Goal: Check status: Check status

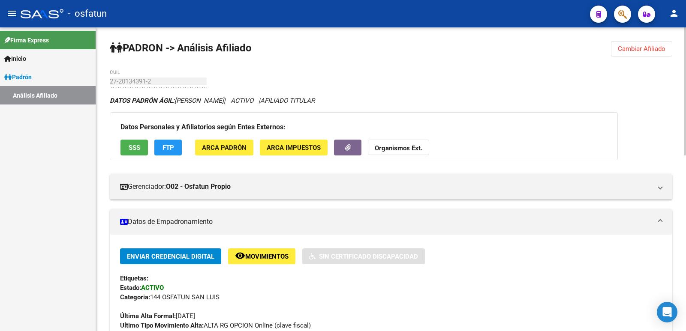
click at [644, 47] on span "Cambiar Afiliado" at bounding box center [641, 49] width 48 height 8
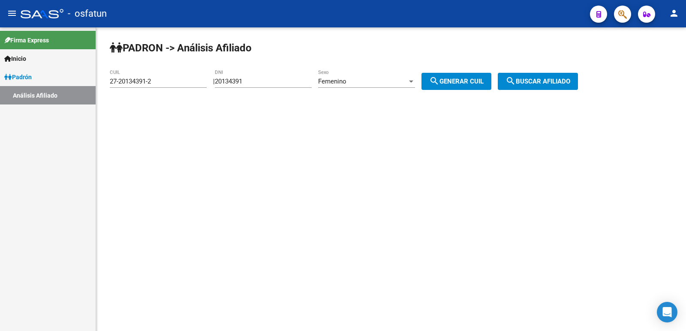
drag, startPoint x: 273, startPoint y: 81, endPoint x: 166, endPoint y: 81, distance: 106.7
click at [166, 81] on app-analisis-afiliado "PADRON -> Análisis Afiliado 27-20134391-2 CUIL | 20134391 DNI Femenino Sexo sea…" at bounding box center [347, 82] width 474 height 8
paste input "37749782"
type input "37749782"
click at [404, 79] on div "Femenino" at bounding box center [362, 82] width 89 height 8
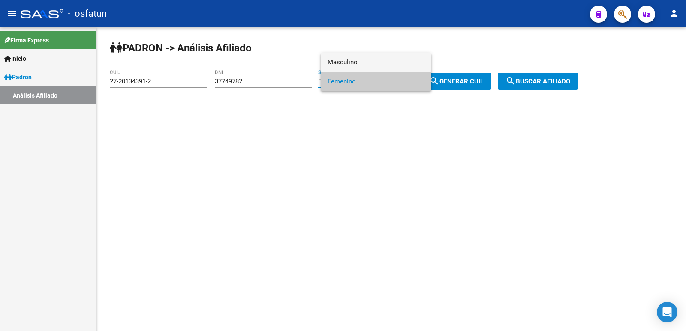
drag, startPoint x: 358, startPoint y: 61, endPoint x: 462, endPoint y: 93, distance: 109.0
click at [358, 61] on span "Masculino" at bounding box center [375, 62] width 97 height 19
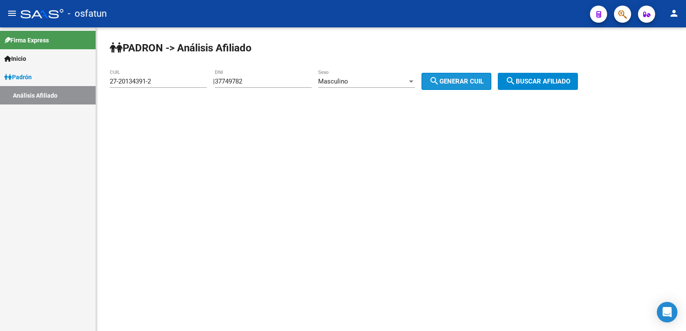
drag, startPoint x: 470, startPoint y: 89, endPoint x: 503, endPoint y: 79, distance: 34.4
click at [472, 88] on button "search Generar CUIL" at bounding box center [456, 81] width 70 height 17
drag, startPoint x: 550, startPoint y: 79, endPoint x: 363, endPoint y: 117, distance: 191.0
click at [548, 79] on span "search Buscar afiliado" at bounding box center [537, 82] width 65 height 8
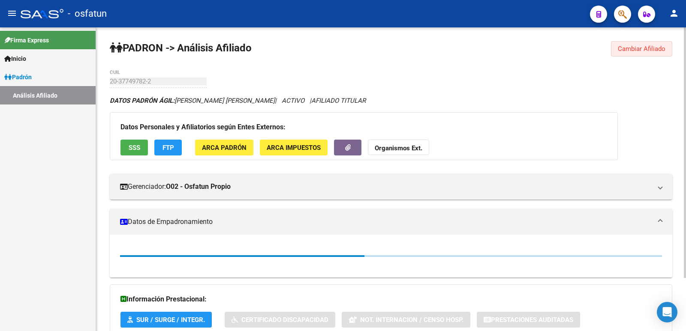
click at [626, 46] on span "Cambiar Afiliado" at bounding box center [641, 49] width 48 height 8
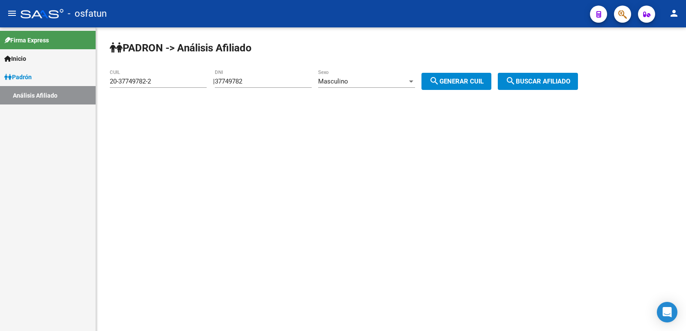
click at [453, 86] on button "search Generar CUIL" at bounding box center [456, 81] width 70 height 17
click at [458, 82] on span "search Generar CUIL" at bounding box center [456, 82] width 54 height 8
click at [415, 83] on div at bounding box center [411, 81] width 8 height 7
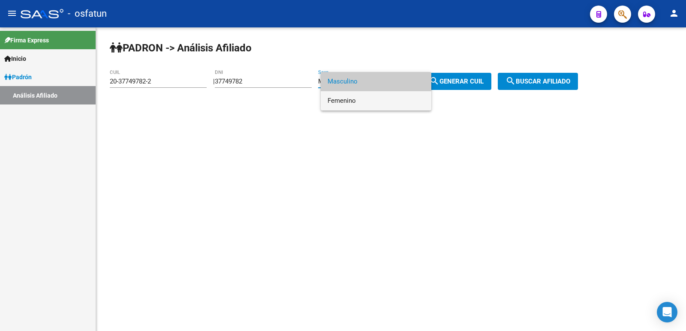
drag, startPoint x: 364, startPoint y: 102, endPoint x: 445, endPoint y: 96, distance: 81.2
click at [368, 102] on span "Femenino" at bounding box center [375, 100] width 97 height 19
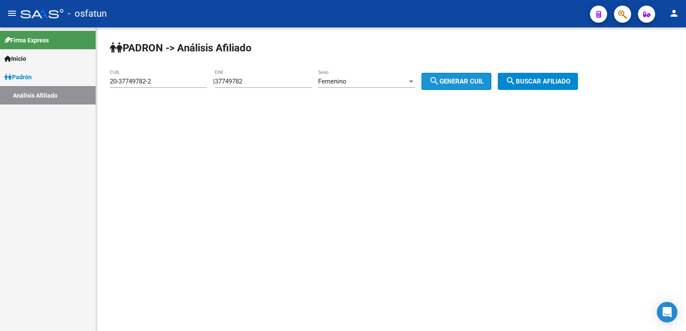
drag, startPoint x: 468, startPoint y: 87, endPoint x: 516, endPoint y: 79, distance: 48.7
click at [470, 87] on button "search Generar CUIL" at bounding box center [456, 81] width 70 height 17
click at [515, 79] on mat-icon "search" at bounding box center [510, 81] width 10 height 10
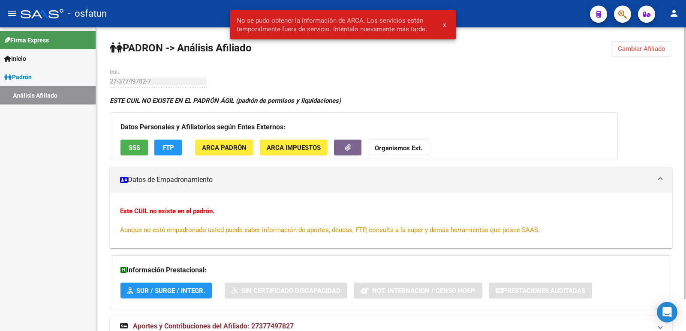
click at [637, 45] on span "Cambiar Afiliado" at bounding box center [641, 49] width 48 height 8
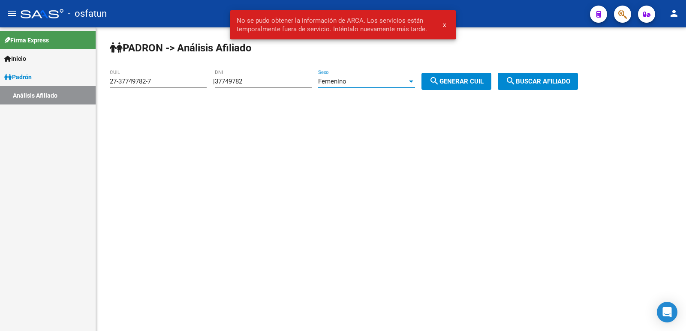
click at [399, 78] on div "Femenino" at bounding box center [362, 82] width 89 height 8
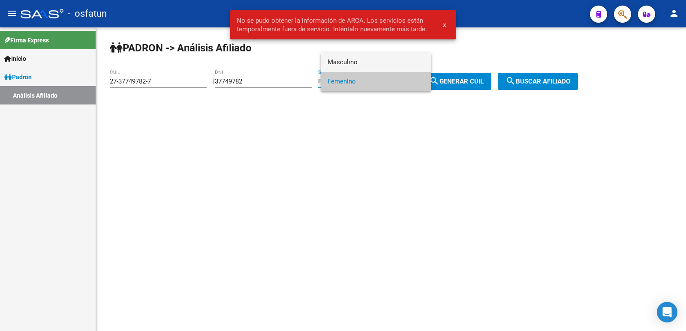
click at [363, 70] on span "Masculino" at bounding box center [375, 62] width 97 height 19
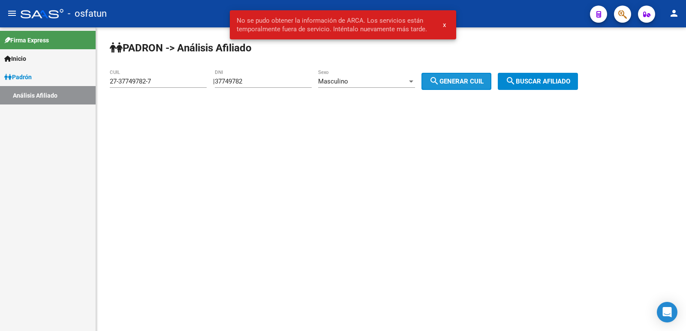
drag, startPoint x: 479, startPoint y: 87, endPoint x: 539, endPoint y: 82, distance: 59.7
click at [481, 87] on button "search Generar CUIL" at bounding box center [456, 81] width 70 height 17
type input "20-37749782-2"
click at [542, 81] on span "search Buscar afiliado" at bounding box center [537, 82] width 65 height 8
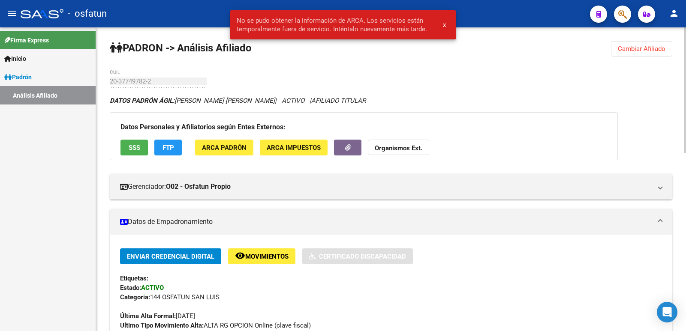
click at [445, 24] on button "x" at bounding box center [444, 24] width 17 height 15
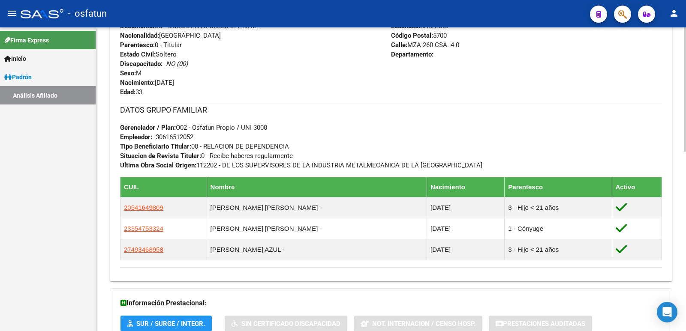
scroll to position [439, 0]
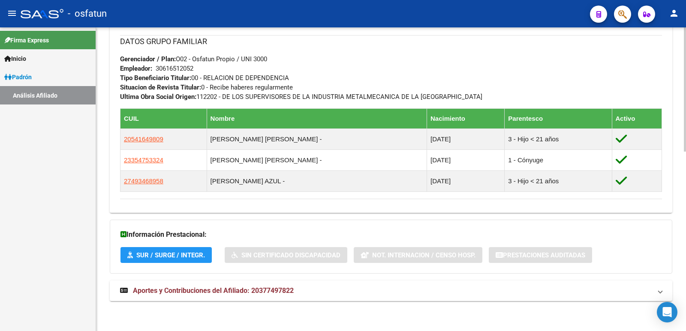
click at [240, 291] on span "Aportes y Contribuciones del Afiliado: 20377497822" at bounding box center [213, 291] width 161 height 8
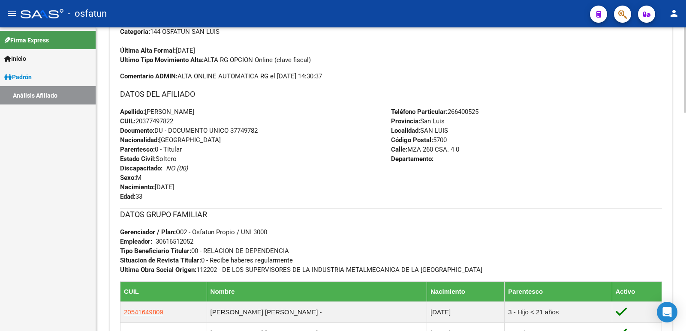
scroll to position [0, 0]
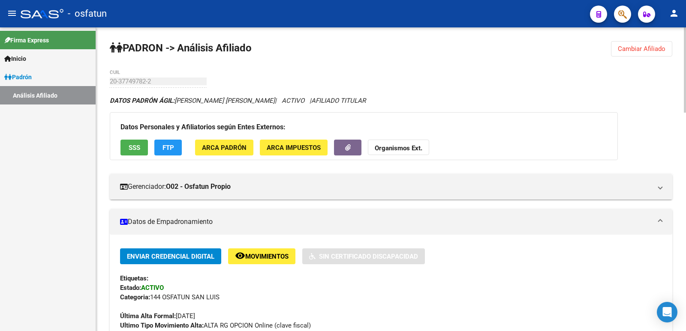
click at [657, 48] on span "Cambiar Afiliado" at bounding box center [641, 49] width 48 height 8
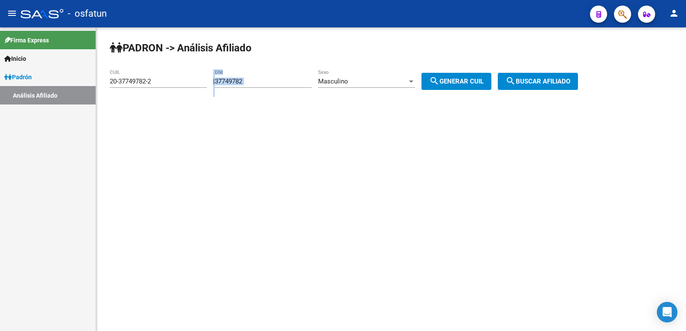
drag, startPoint x: 293, startPoint y: 88, endPoint x: 250, endPoint y: 83, distance: 43.5
click at [207, 81] on app-analisis-afiliado "PADRON -> Análisis Afiliado 20-37749782-2 CUIL | 37749782 DNI Masculino Sexo se…" at bounding box center [347, 82] width 474 height 8
click at [266, 83] on input "37749782" at bounding box center [263, 82] width 97 height 8
drag, startPoint x: 270, startPoint y: 84, endPoint x: 197, endPoint y: 87, distance: 73.8
click at [179, 84] on app-analisis-afiliado "PADRON -> Análisis Afiliado 20-37749782-2 CUIL | 37749782 DNI Masculino Sexo se…" at bounding box center [347, 82] width 474 height 8
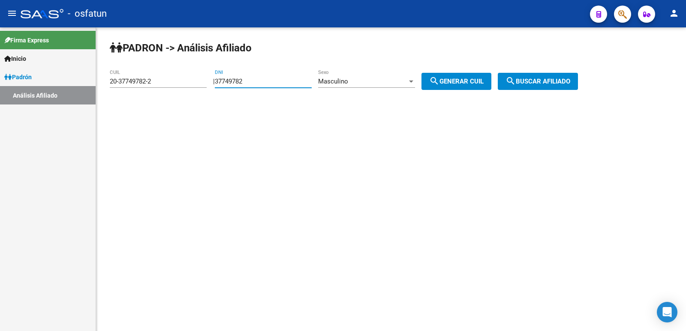
paste input "4182975"
type input "34182975"
click at [348, 81] on span "Masculino" at bounding box center [333, 82] width 30 height 8
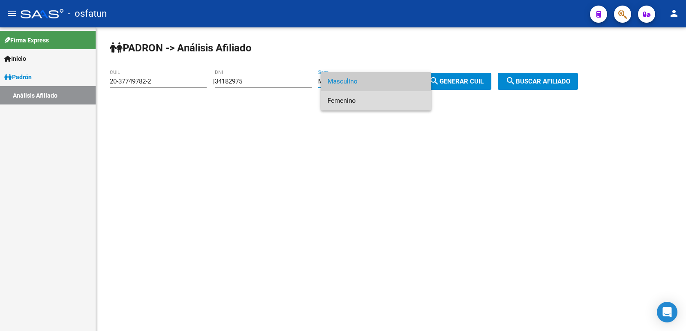
drag, startPoint x: 371, startPoint y: 96, endPoint x: 445, endPoint y: 86, distance: 74.9
click at [374, 96] on span "Femenino" at bounding box center [375, 100] width 97 height 19
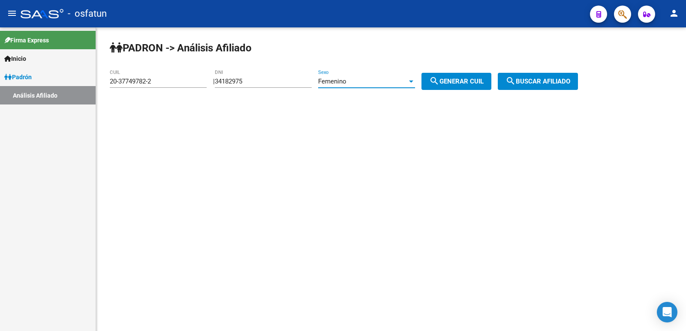
drag, startPoint x: 451, startPoint y: 84, endPoint x: 501, endPoint y: 83, distance: 50.1
click at [452, 84] on span "search Generar CUIL" at bounding box center [456, 82] width 54 height 8
type input "27-34182975-0"
click at [515, 79] on mat-icon "search" at bounding box center [510, 81] width 10 height 10
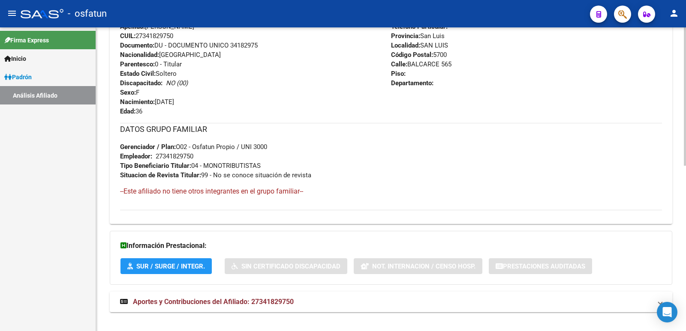
scroll to position [362, 0]
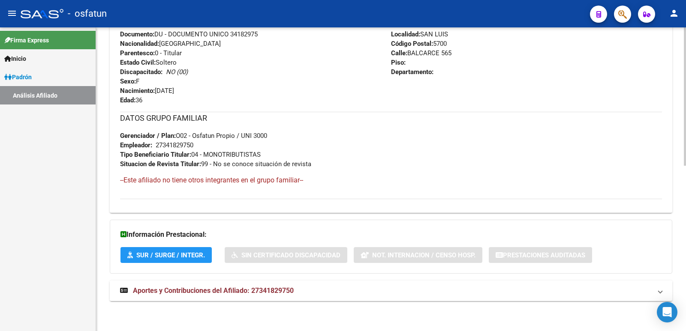
click at [242, 284] on mat-expansion-panel-header "Aportes y Contribuciones del Afiliado: 27341829750" at bounding box center [391, 291] width 562 height 21
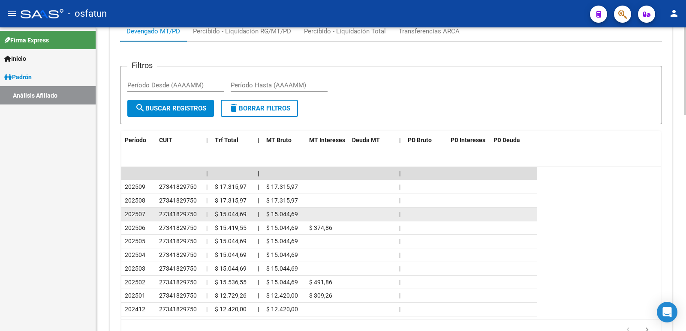
scroll to position [752, 0]
